Goal: Information Seeking & Learning: Learn about a topic

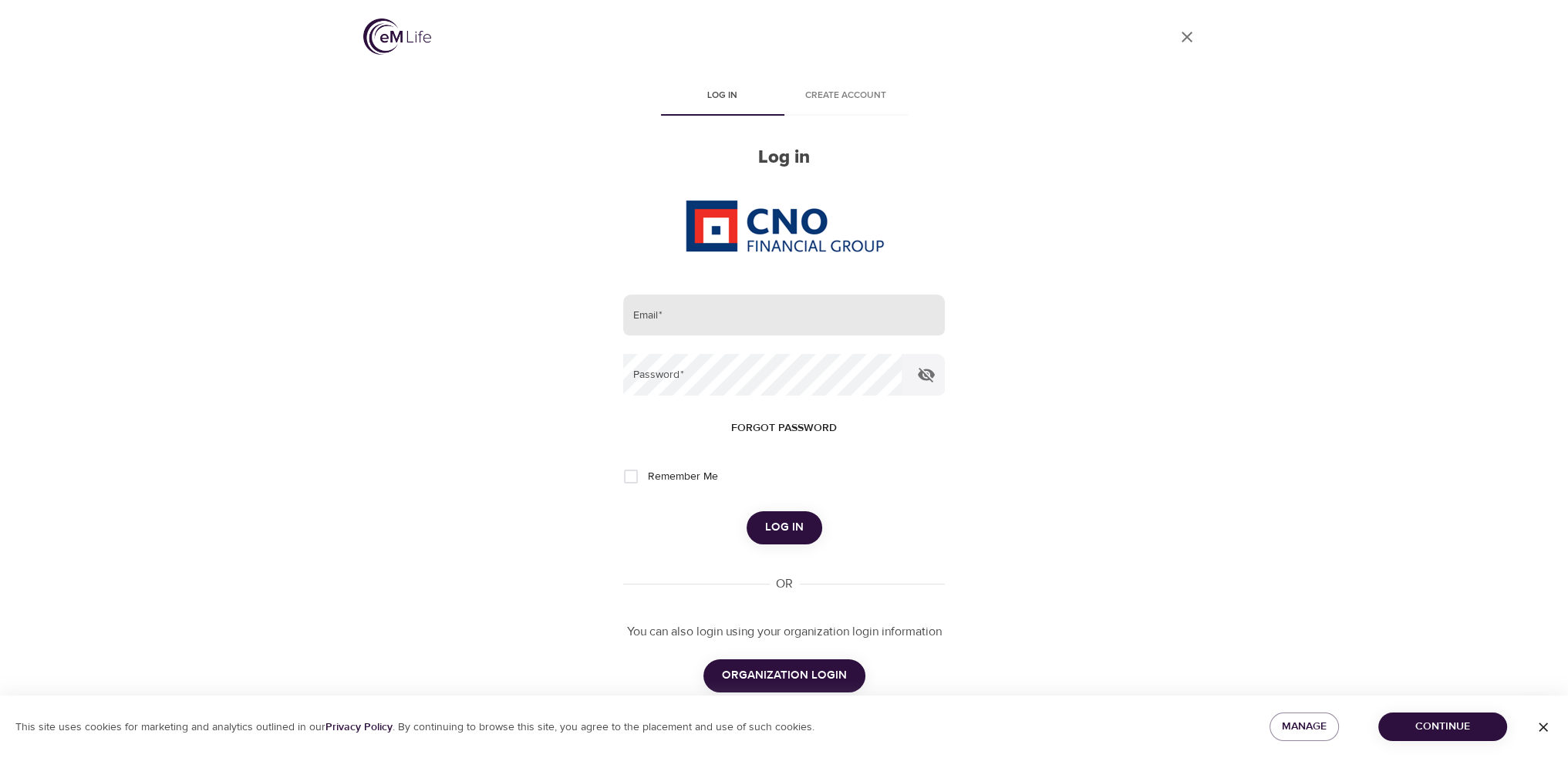
click at [673, 323] on input "email" at bounding box center [784, 316] width 321 height 42
type input "[PERSON_NAME][EMAIL_ADDRESS][PERSON_NAME][DOMAIN_NAME]"
click at [746, 511] on button "Log in" at bounding box center [784, 528] width 75 height 33
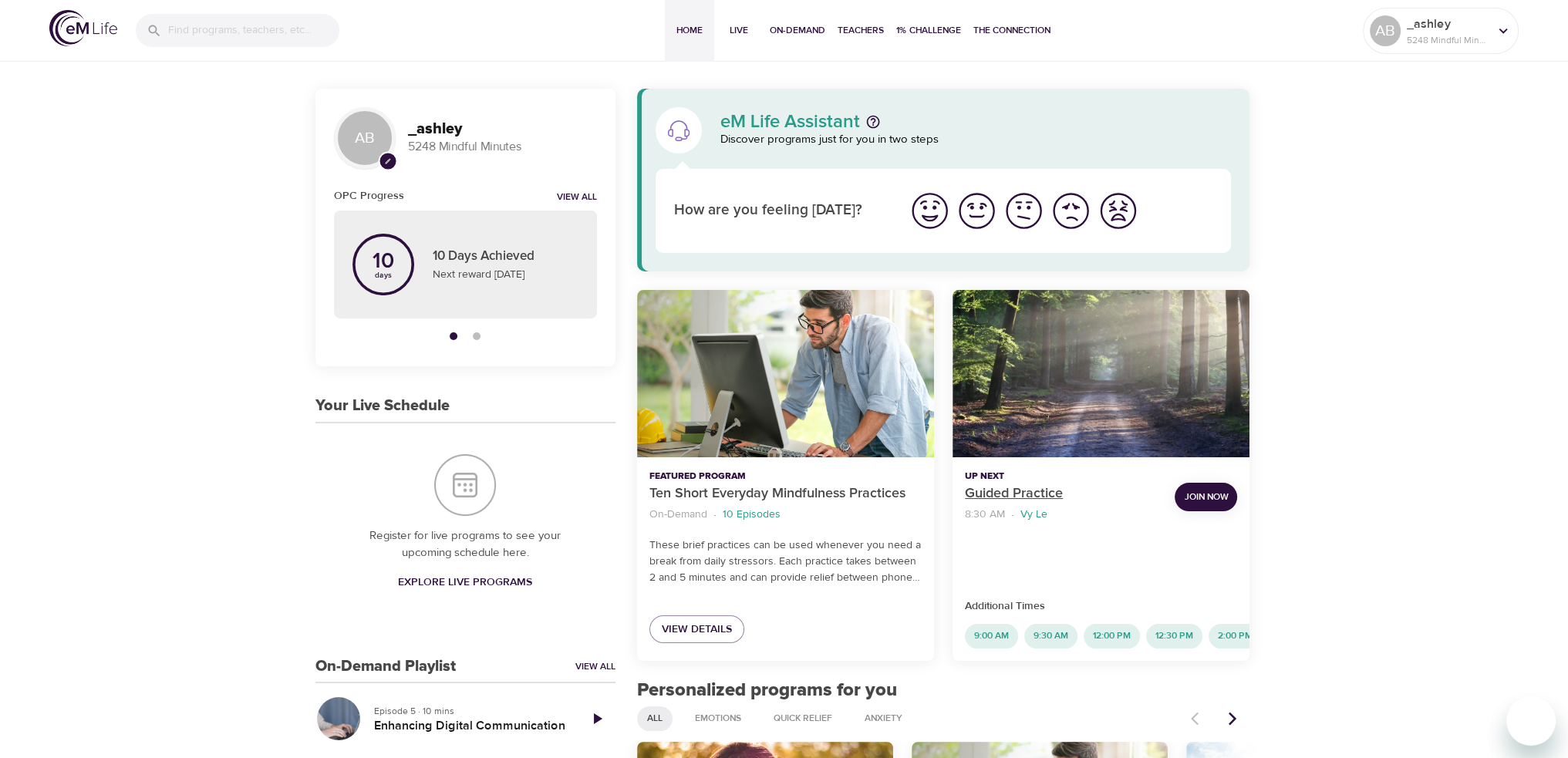
click at [983, 485] on p "Guided Practice" at bounding box center [1064, 493] width 198 height 21
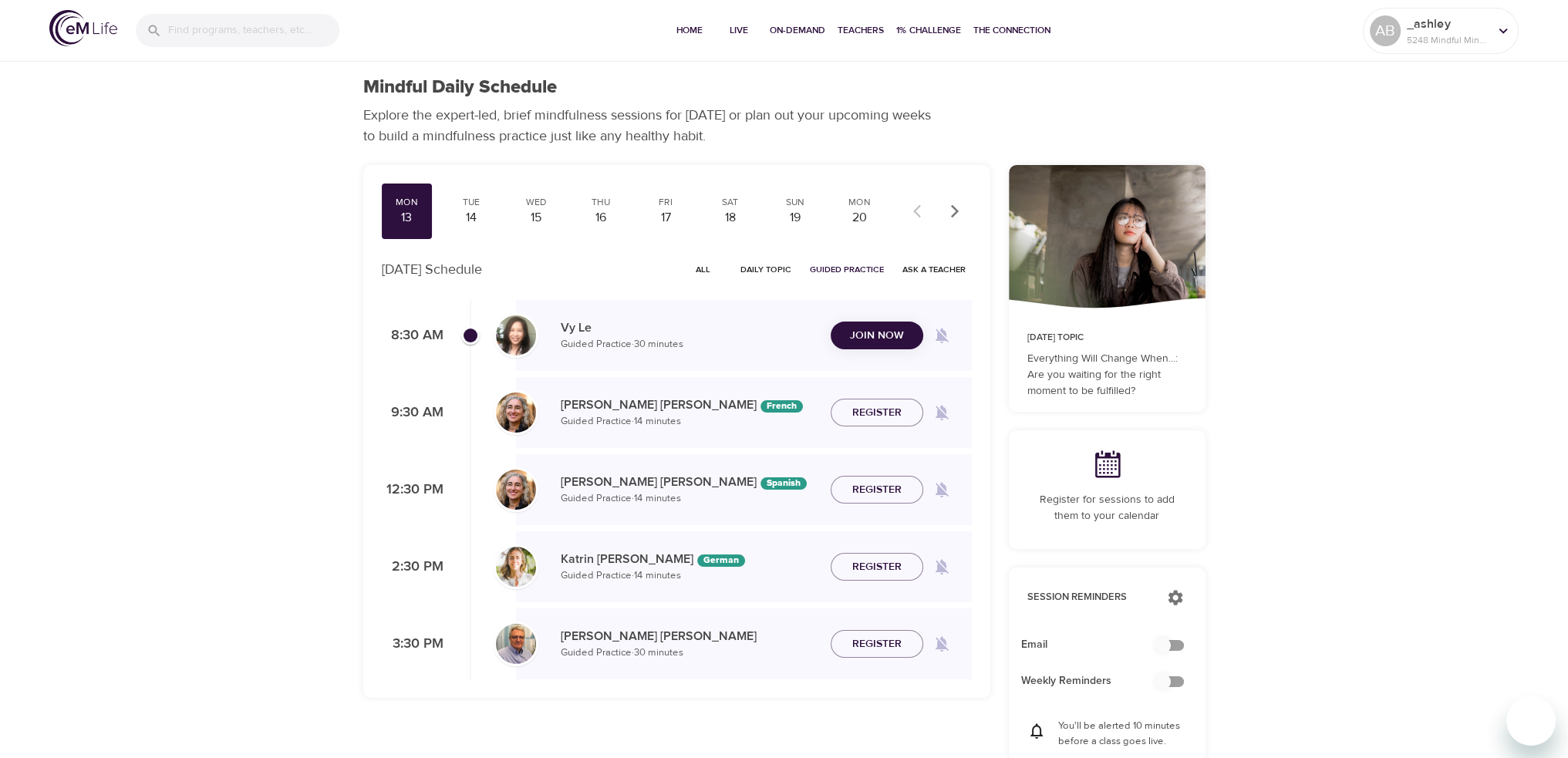
checkbox input "true"
click at [472, 224] on div "14" at bounding box center [471, 219] width 39 height 18
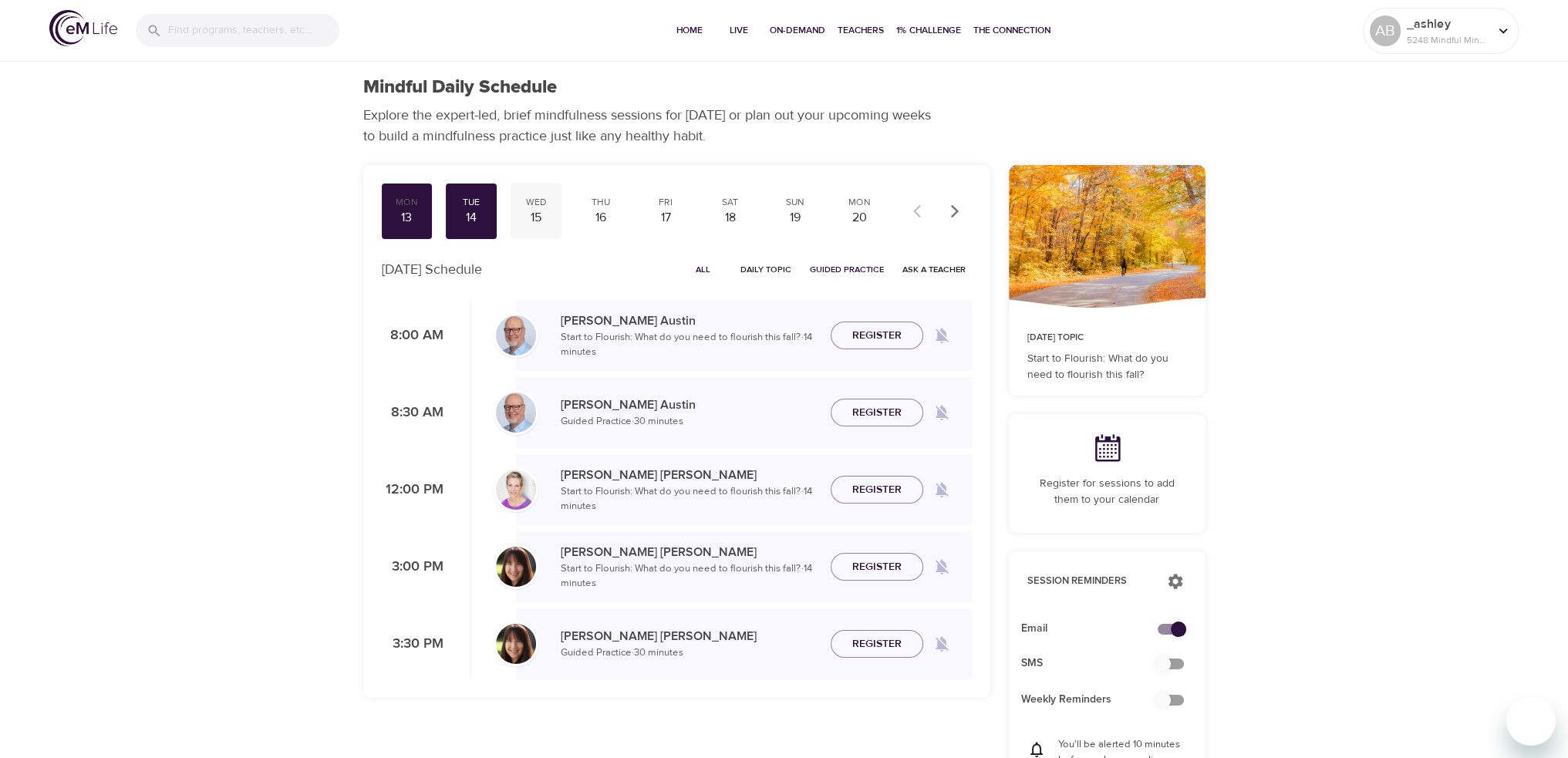
click at [535, 209] on div "15" at bounding box center [536, 219] width 39 height 18
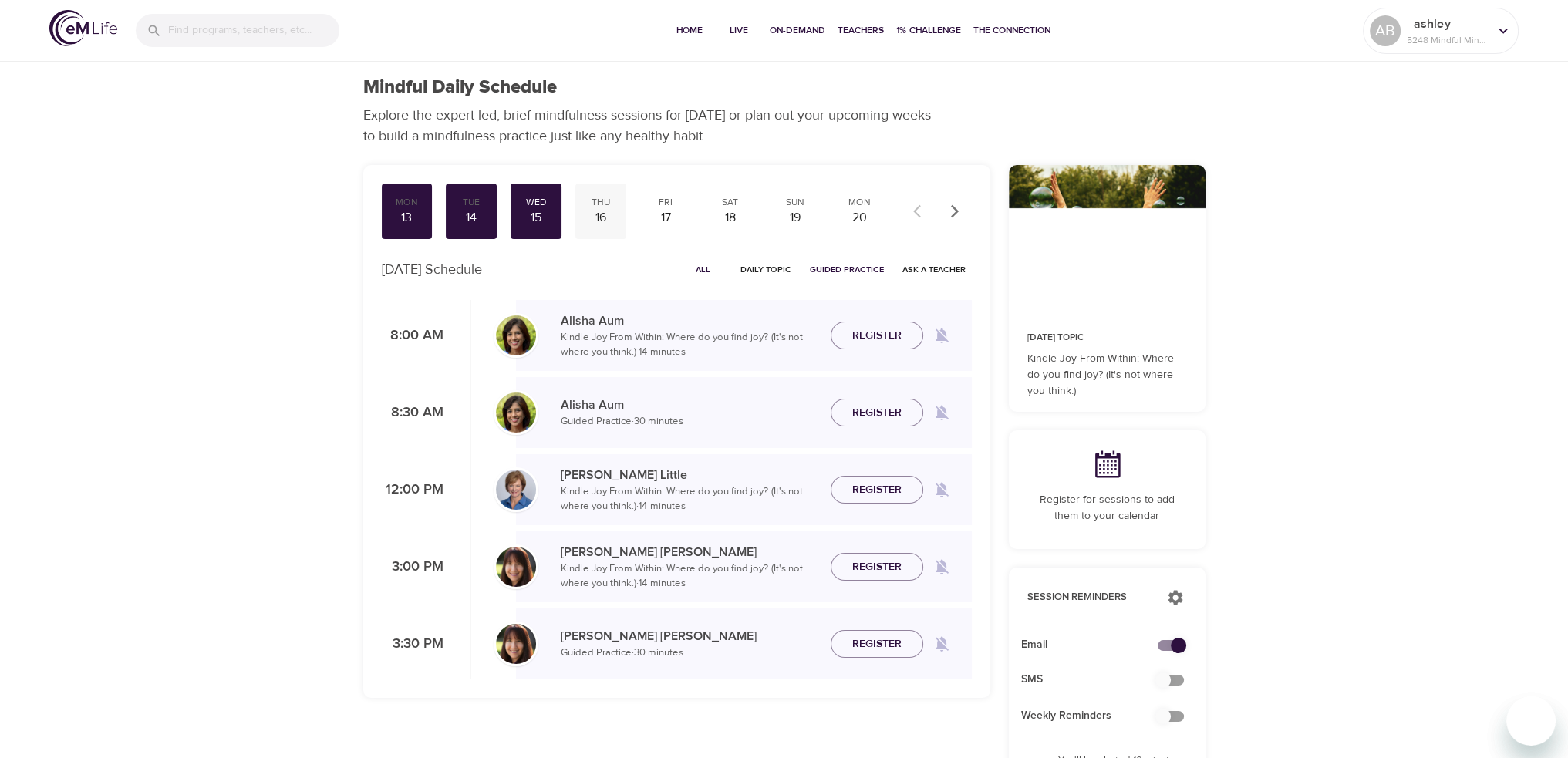
click at [608, 223] on div "16" at bounding box center [600, 219] width 39 height 18
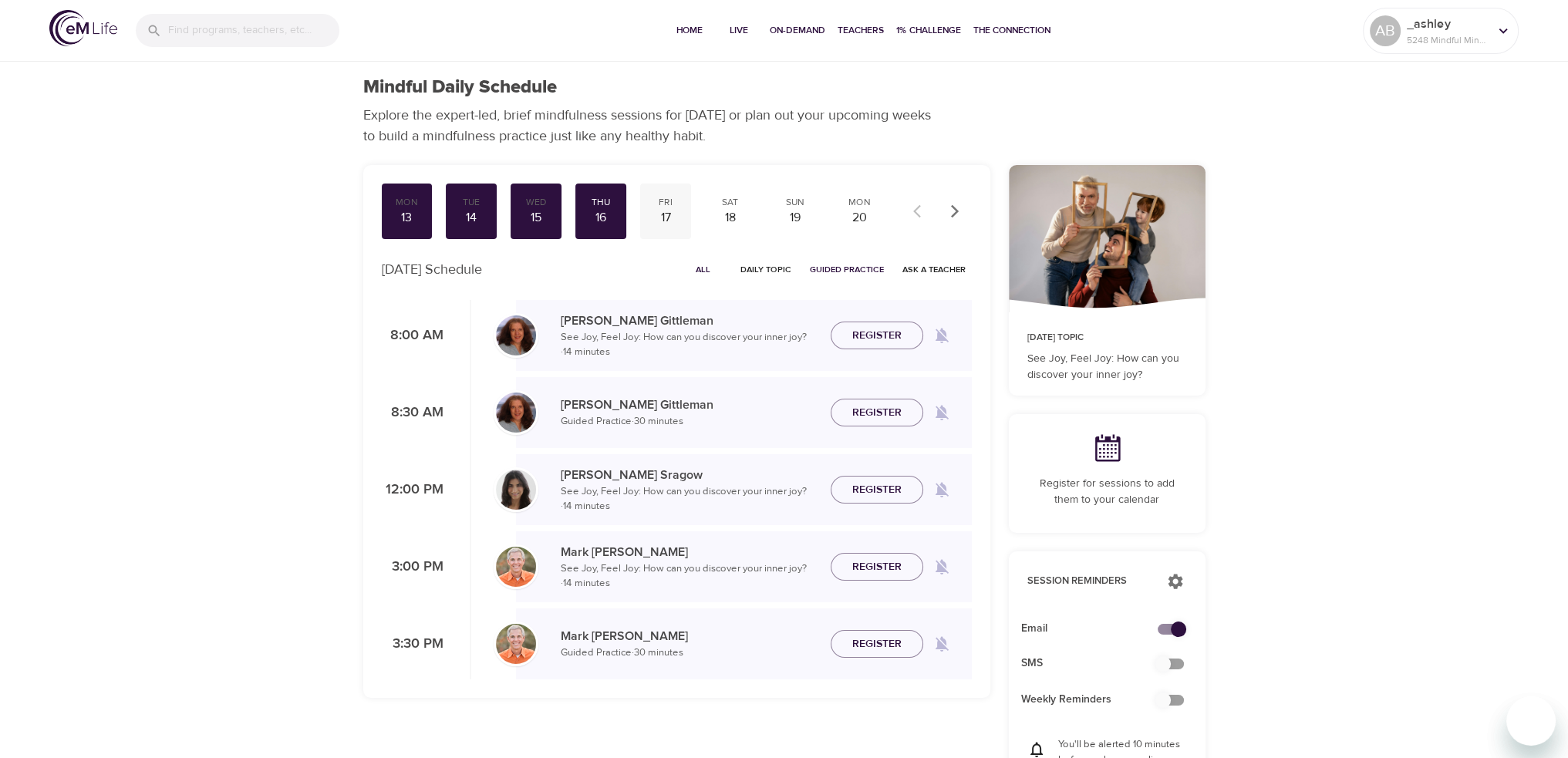
click at [658, 206] on div "Fri" at bounding box center [666, 202] width 39 height 13
